Goal: Task Accomplishment & Management: Use online tool/utility

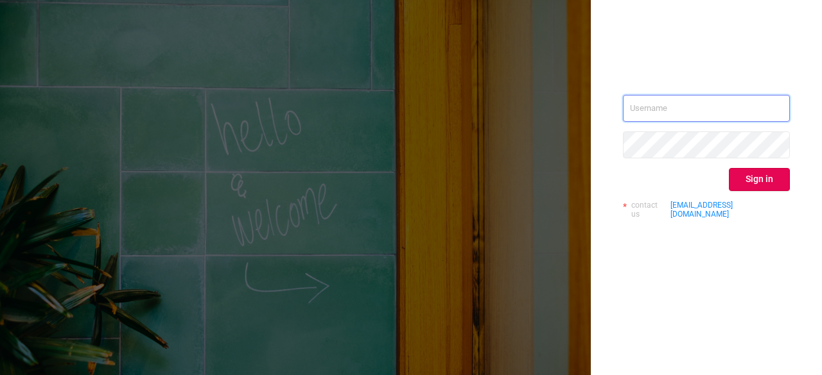
type input "[PERSON_NAME][EMAIL_ADDRESS][DOMAIN_NAME]"
click at [761, 182] on button "Sign in" at bounding box center [758, 179] width 61 height 23
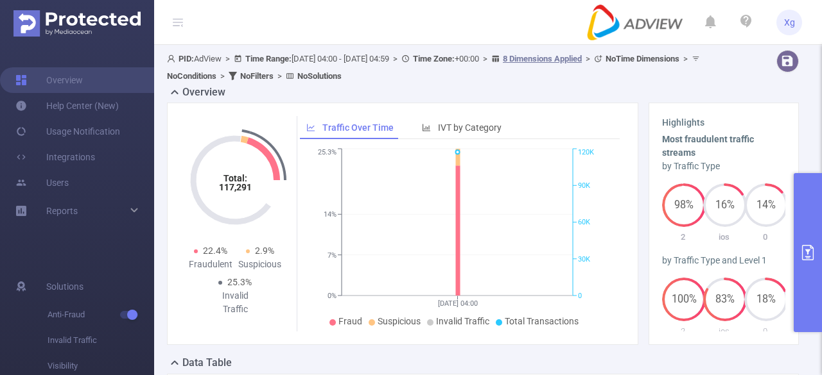
click at [804, 243] on button "primary" at bounding box center [807, 252] width 28 height 159
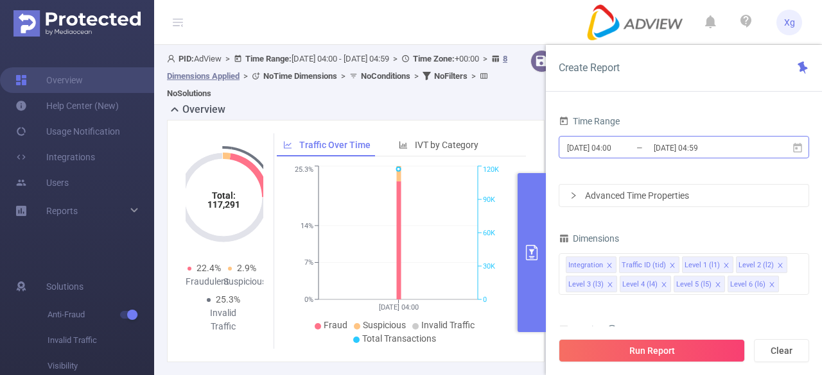
click at [608, 147] on input "[DATE] 04:00" at bounding box center [617, 147] width 104 height 17
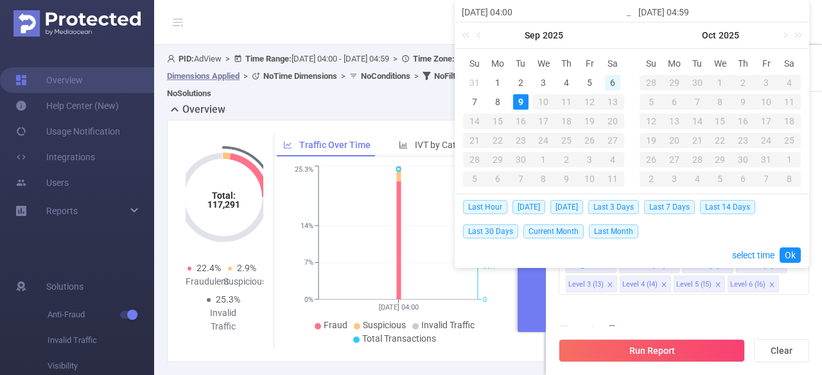
click at [607, 76] on div "6" at bounding box center [612, 82] width 15 height 15
click at [518, 102] on div "9" at bounding box center [520, 101] width 15 height 15
type input "[DATE] 04:00"
click at [521, 79] on div "2" at bounding box center [520, 82] width 15 height 15
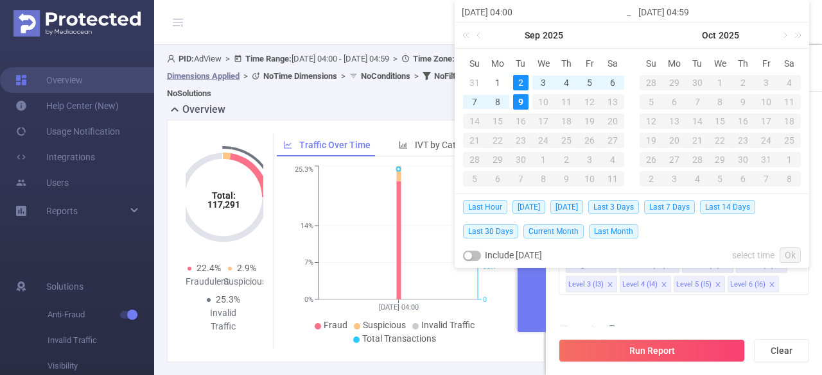
click at [515, 100] on div "9" at bounding box center [520, 101] width 15 height 15
type input "[DATE] 04:00"
click at [522, 80] on div "2" at bounding box center [520, 82] width 15 height 15
click at [506, 101] on td "8" at bounding box center [497, 101] width 23 height 19
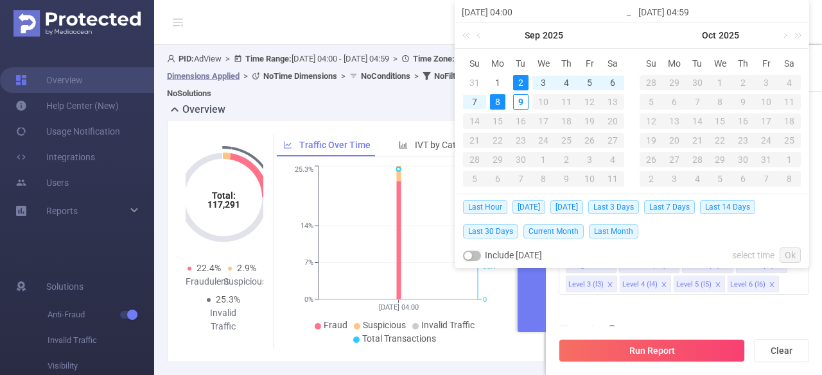
type input "[DATE] 04:59"
click at [795, 252] on link "Ok" at bounding box center [789, 255] width 21 height 15
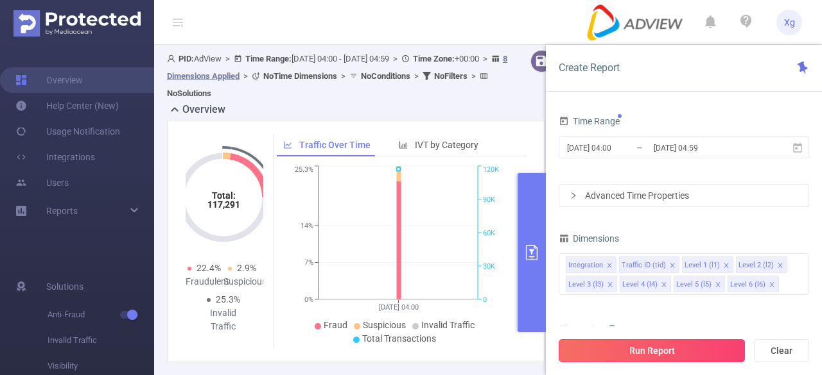
click at [619, 347] on button "Run Report" at bounding box center [651, 351] width 186 height 23
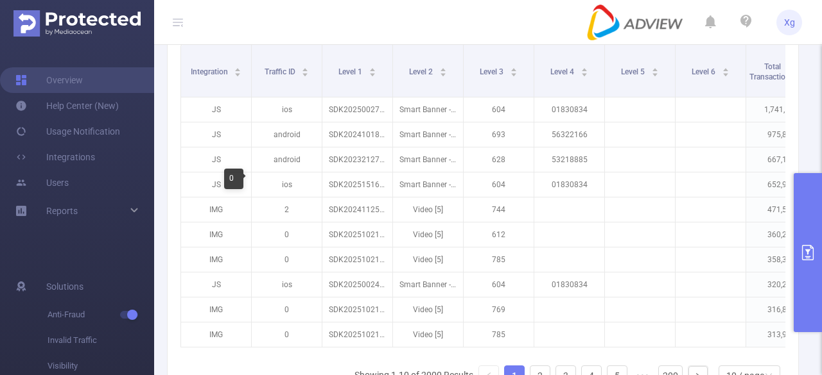
scroll to position [321, 0]
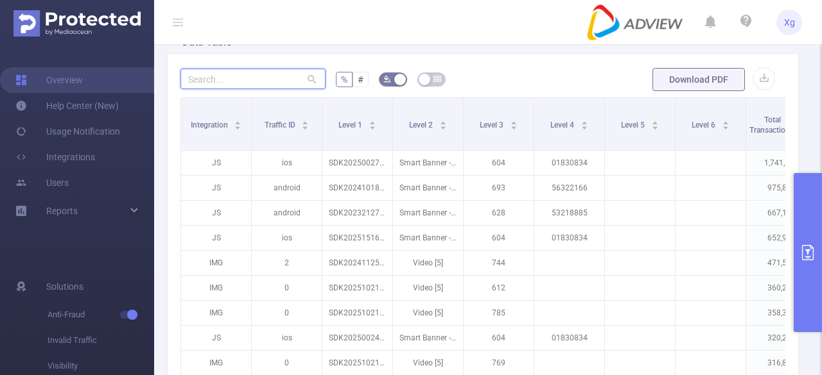
click at [219, 69] on input "text" at bounding box center [252, 79] width 145 height 21
paste input "sdk20201717050236e49twbm6x3c9jza"
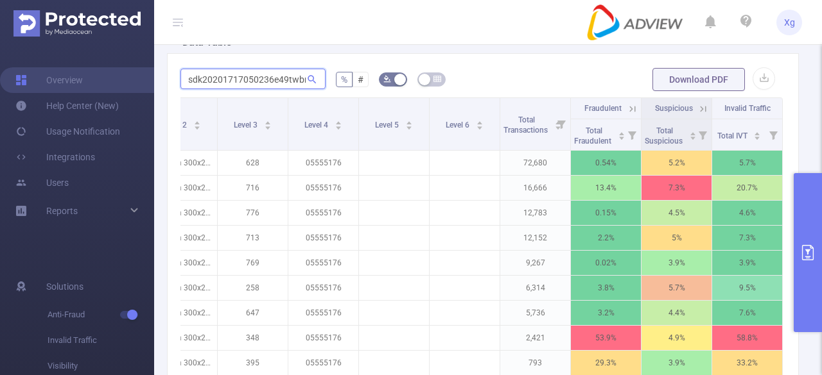
click at [282, 71] on input "sdk20201717050236e49twbm6x3c9jza" at bounding box center [252, 79] width 145 height 21
paste input "31718050502f74ik9u9ip6duat"
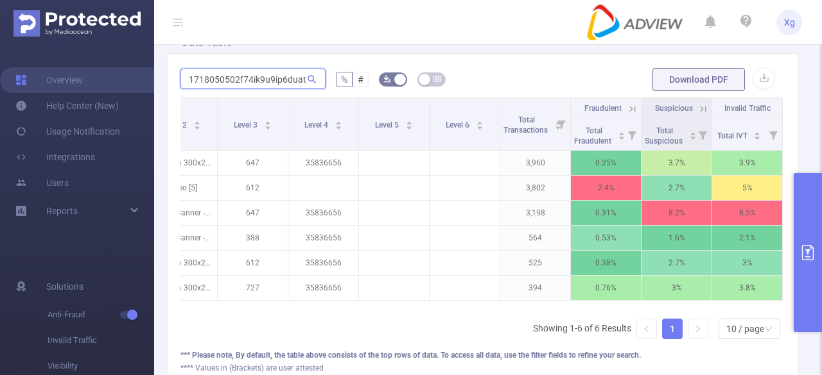
scroll to position [0, 0]
click at [264, 79] on input "sdk20231718050502f74ik9u9ip6duat" at bounding box center [252, 79] width 145 height 21
paste input "421021122mb1bulckcmhc3wj"
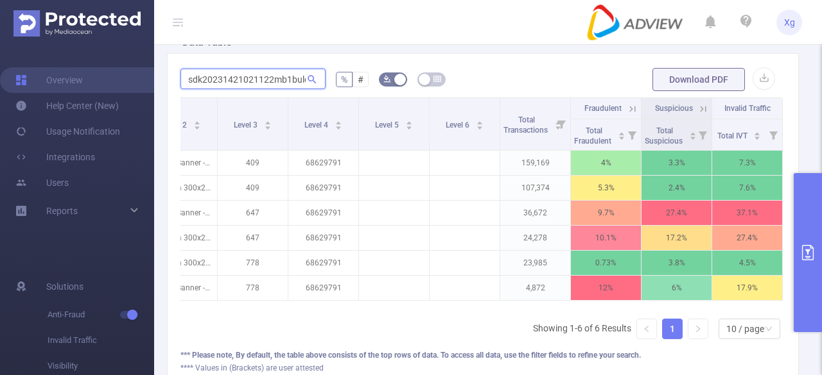
click at [250, 78] on input "sdk20231421021122mb1bulckcmhc3wj" at bounding box center [252, 79] width 145 height 21
paste input "01624040232d2vb8f86t81ytp2"
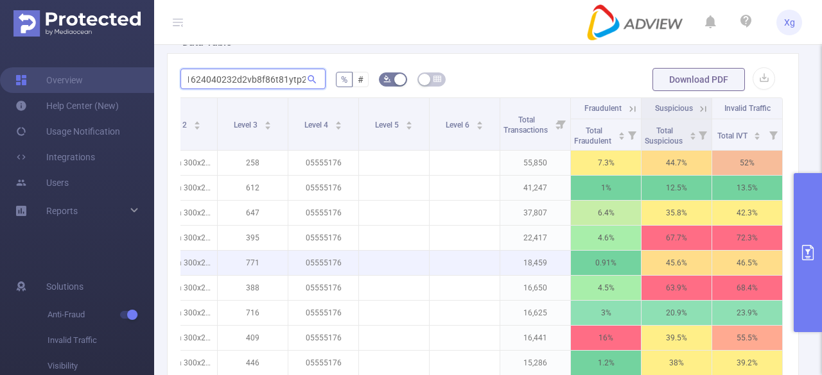
scroll to position [385, 0]
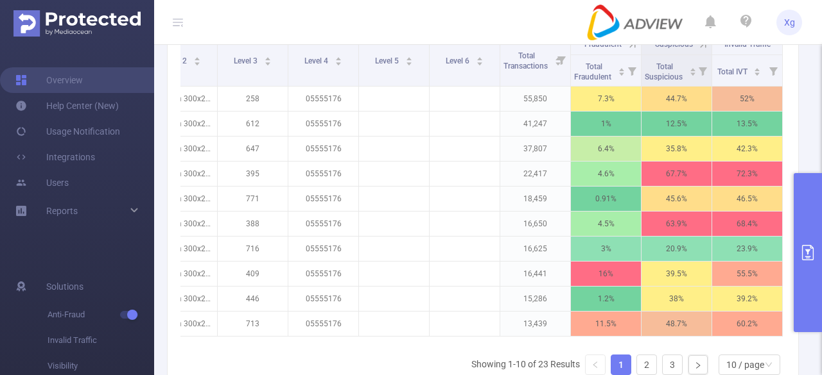
type input "sdk20201624040232d2vb8f86t81ytp2"
